Goal: Information Seeking & Learning: Learn about a topic

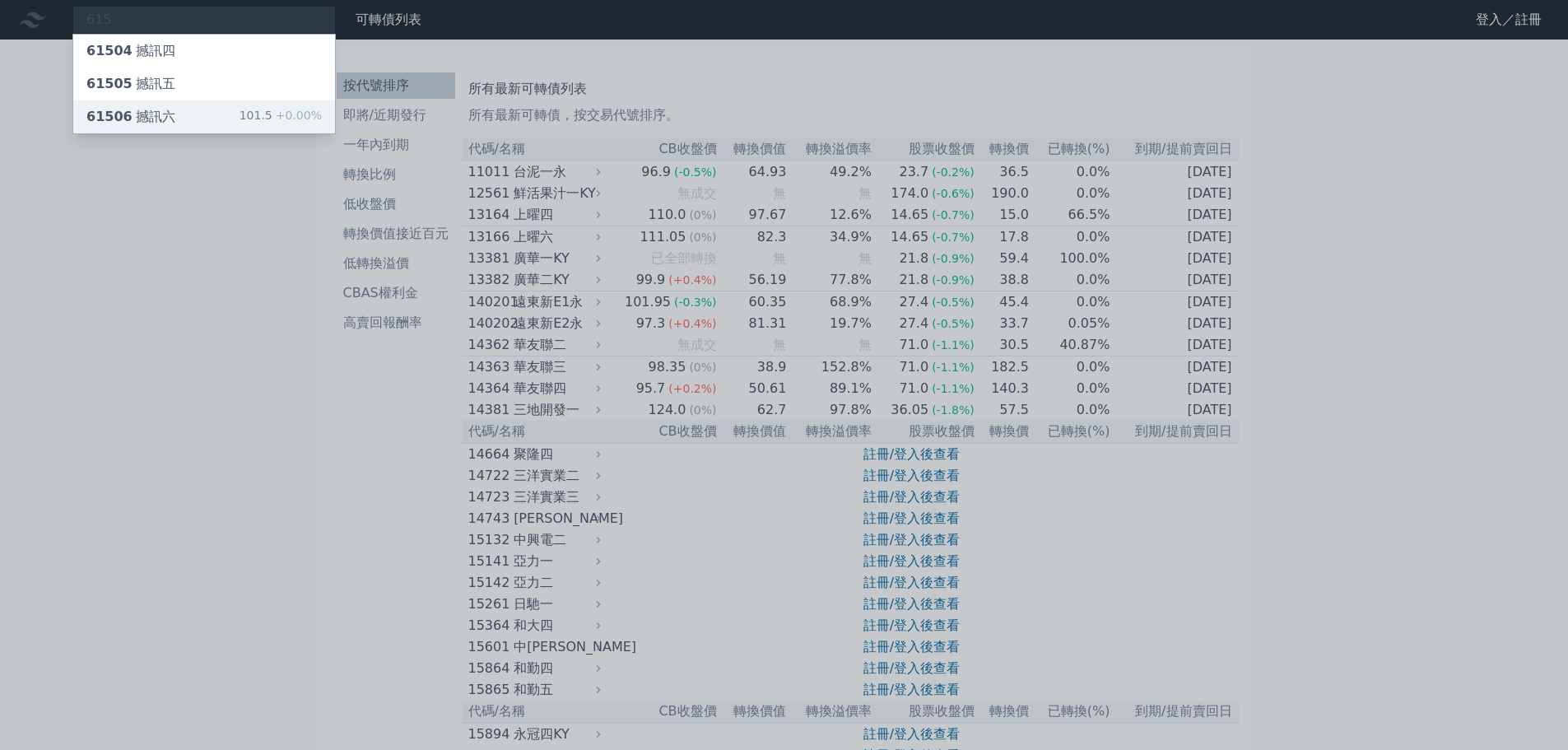
type input "615"
click at [189, 121] on div "61506 撼訊六 101.5 +0.00%" at bounding box center [204, 116] width 261 height 33
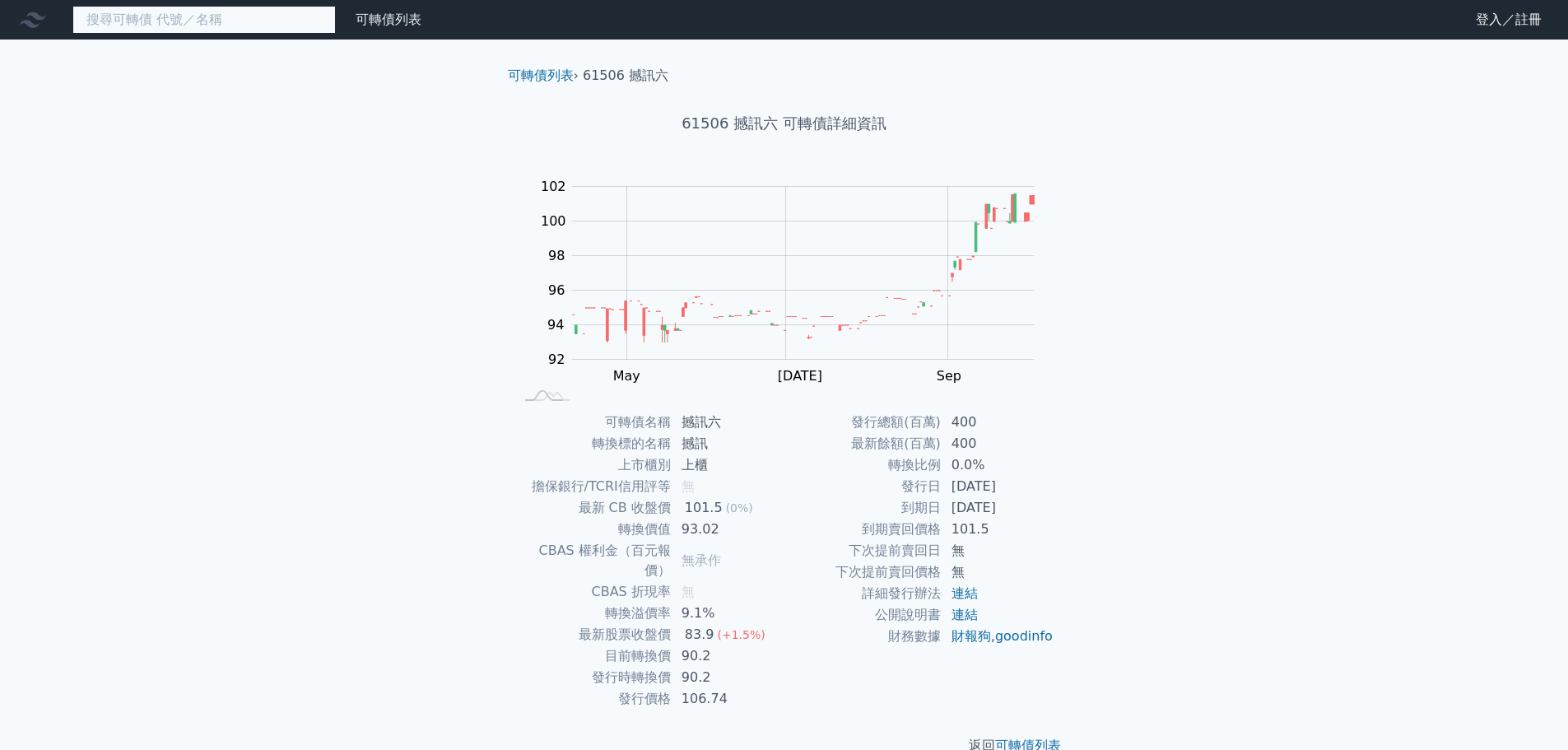
click at [172, 31] on input at bounding box center [204, 19] width 263 height 28
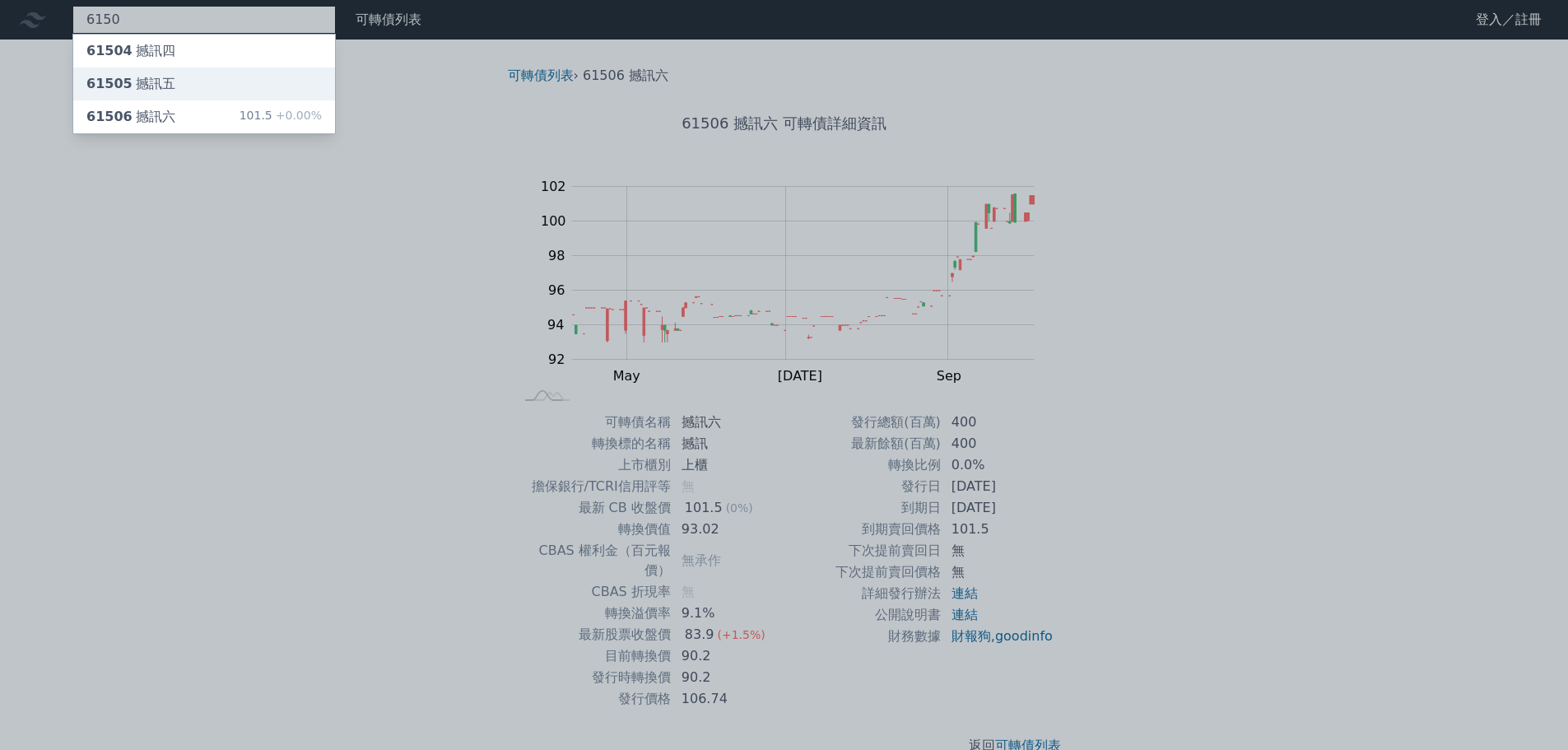
type input "6150"
click at [163, 84] on div "61505 撼訊五" at bounding box center [130, 84] width 89 height 20
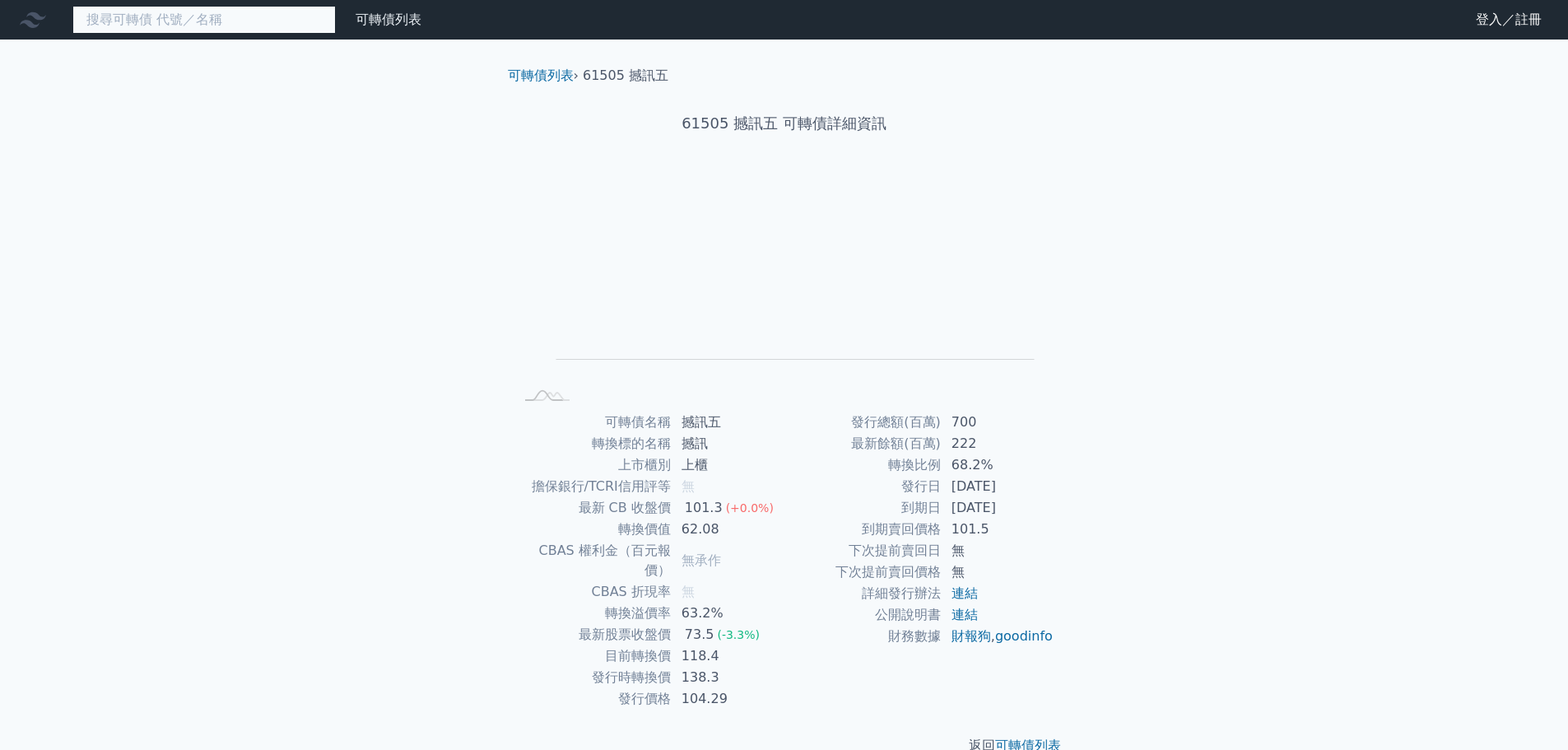
click at [175, 11] on input at bounding box center [204, 19] width 263 height 28
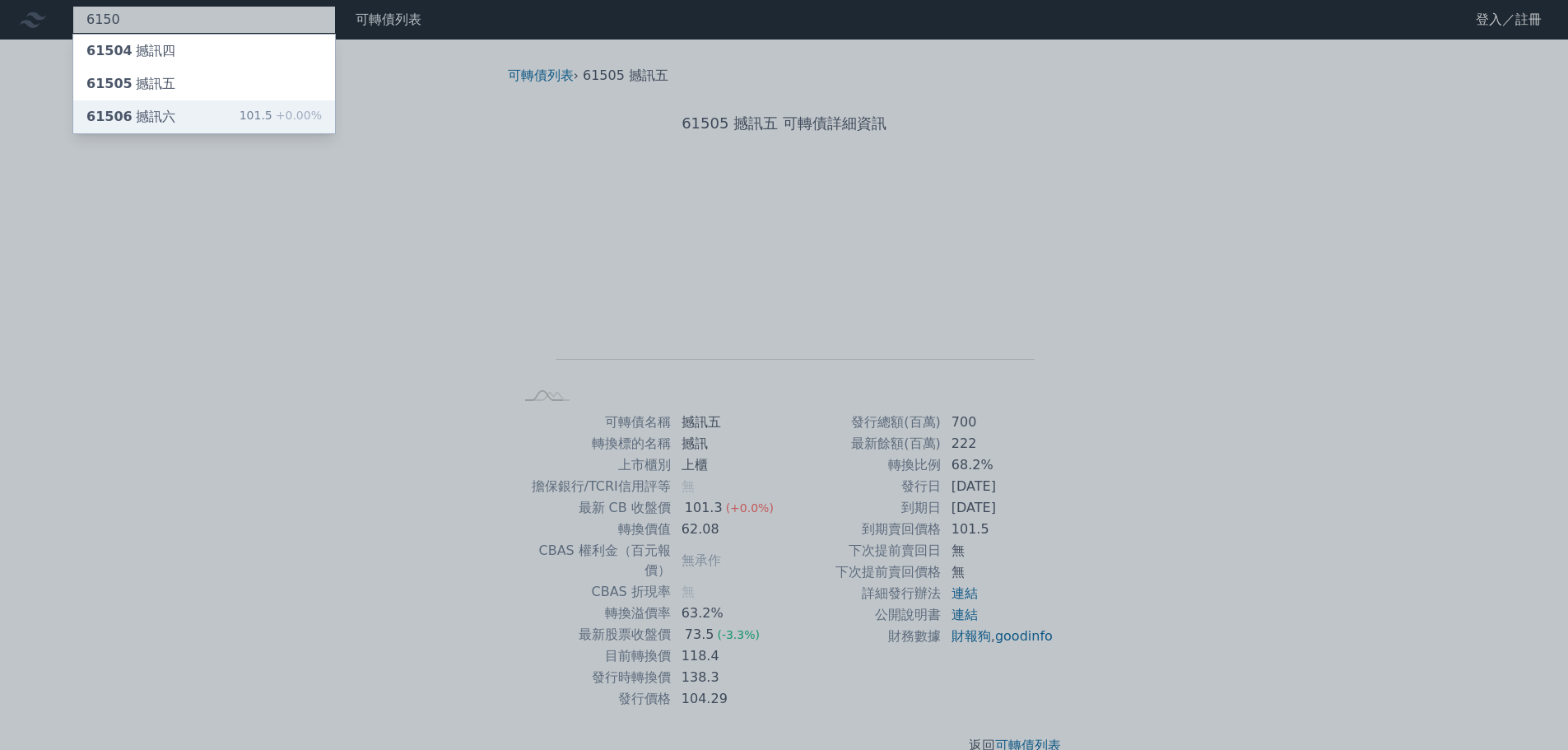
type input "6150"
click at [188, 126] on div "61506 撼訊六 101.5 +0.00%" at bounding box center [204, 116] width 261 height 33
